Goal: Navigation & Orientation: Find specific page/section

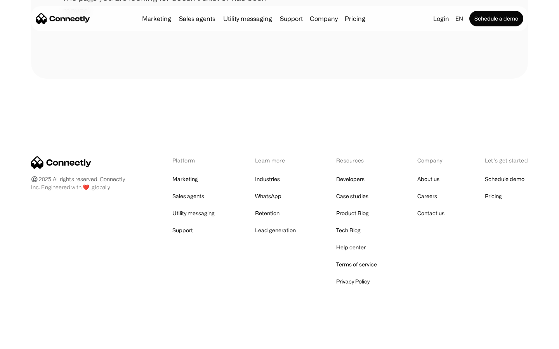
scroll to position [142, 0]
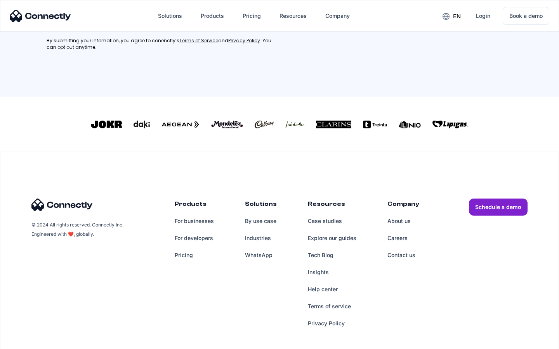
scroll to position [203, 0]
